Goal: Task Accomplishment & Management: Manage account settings

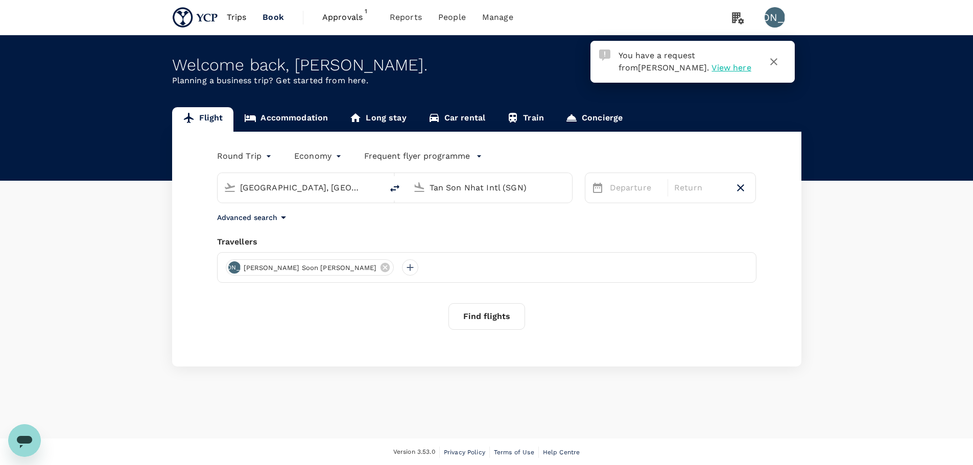
click at [327, 21] on span "Approvals" at bounding box center [347, 17] width 51 height 12
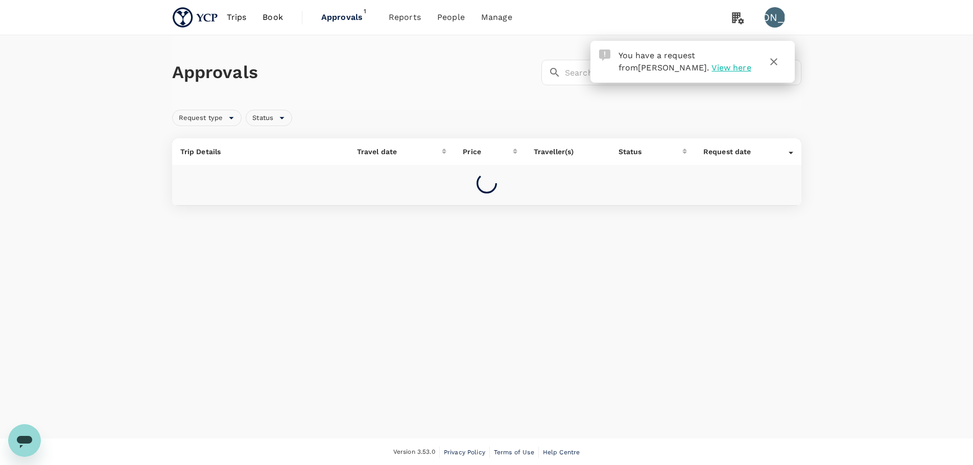
click at [777, 63] on icon "button" at bounding box center [773, 62] width 12 height 12
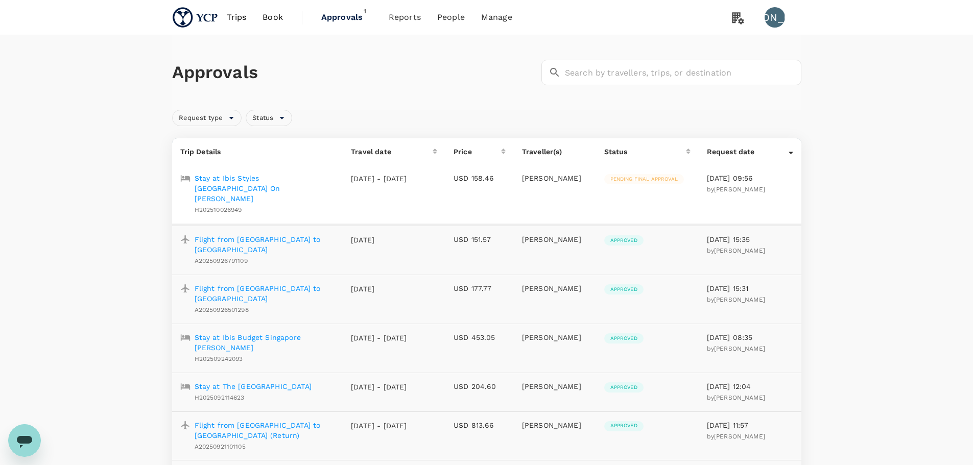
click at [243, 181] on p "Stay at Ibis Styles [GEOGRAPHIC_DATA] On [PERSON_NAME]" at bounding box center [265, 188] width 140 height 31
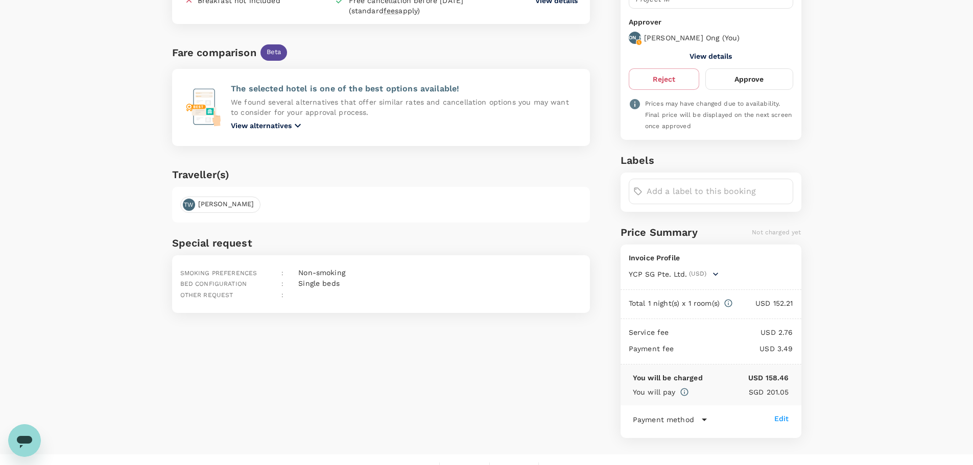
scroll to position [102, 0]
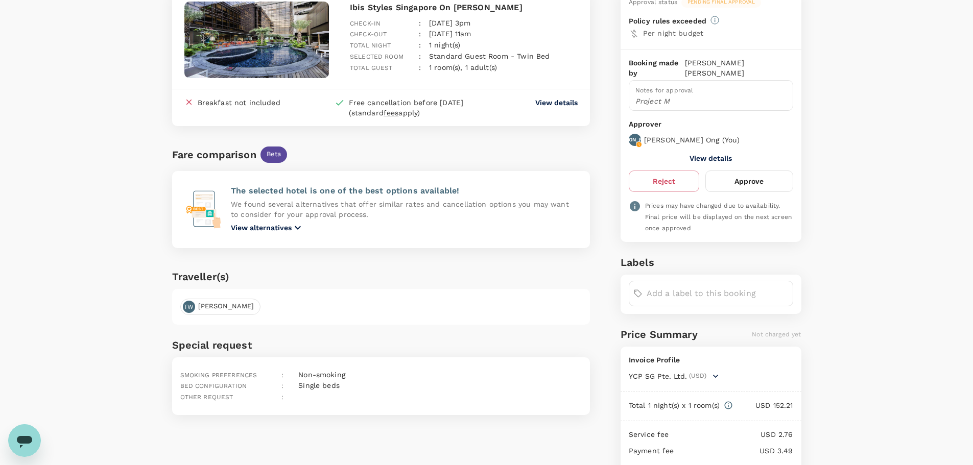
click at [776, 172] on button "Approve" at bounding box center [748, 181] width 87 height 21
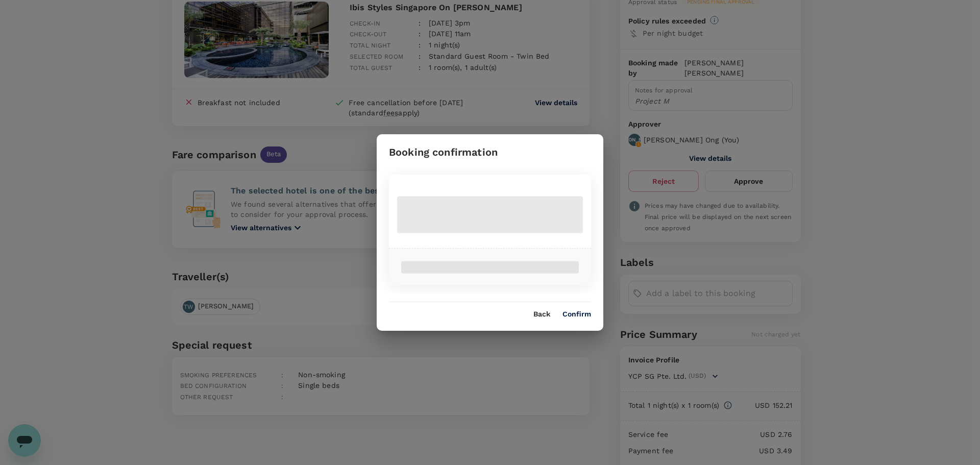
click at [578, 316] on div "Booking confirmation Back Confirm" at bounding box center [490, 232] width 227 height 197
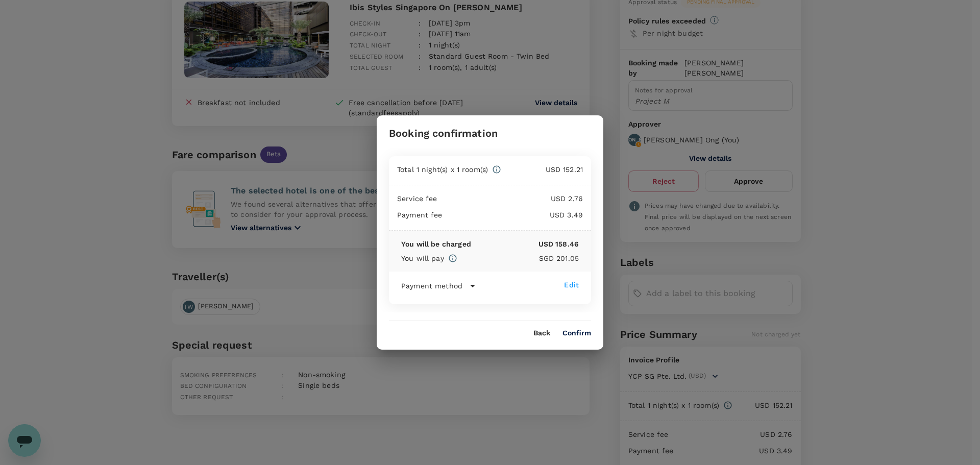
click at [585, 336] on button "Confirm" at bounding box center [577, 333] width 29 height 8
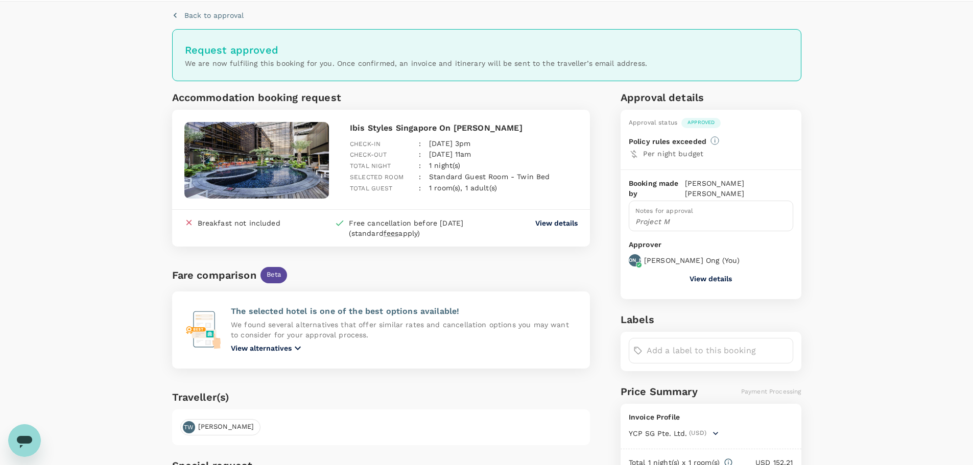
scroll to position [0, 0]
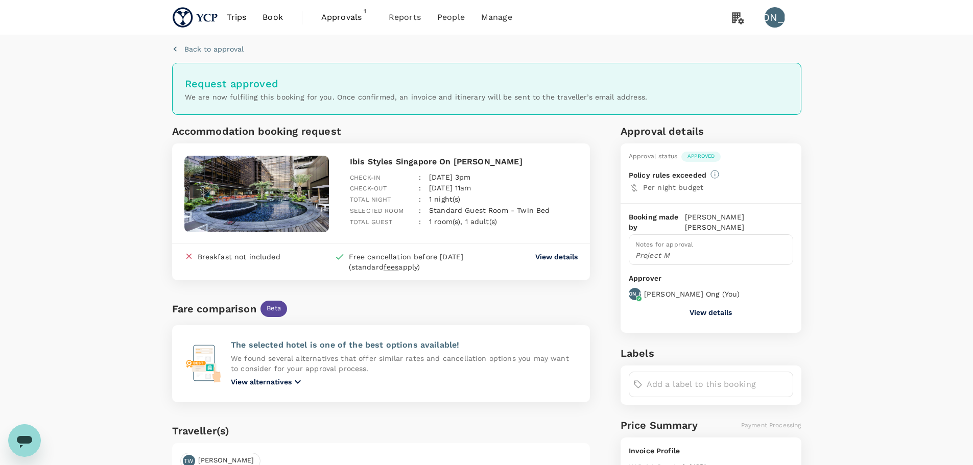
click at [350, 18] on span "Approvals" at bounding box center [346, 17] width 51 height 12
